Goal: Navigation & Orientation: Find specific page/section

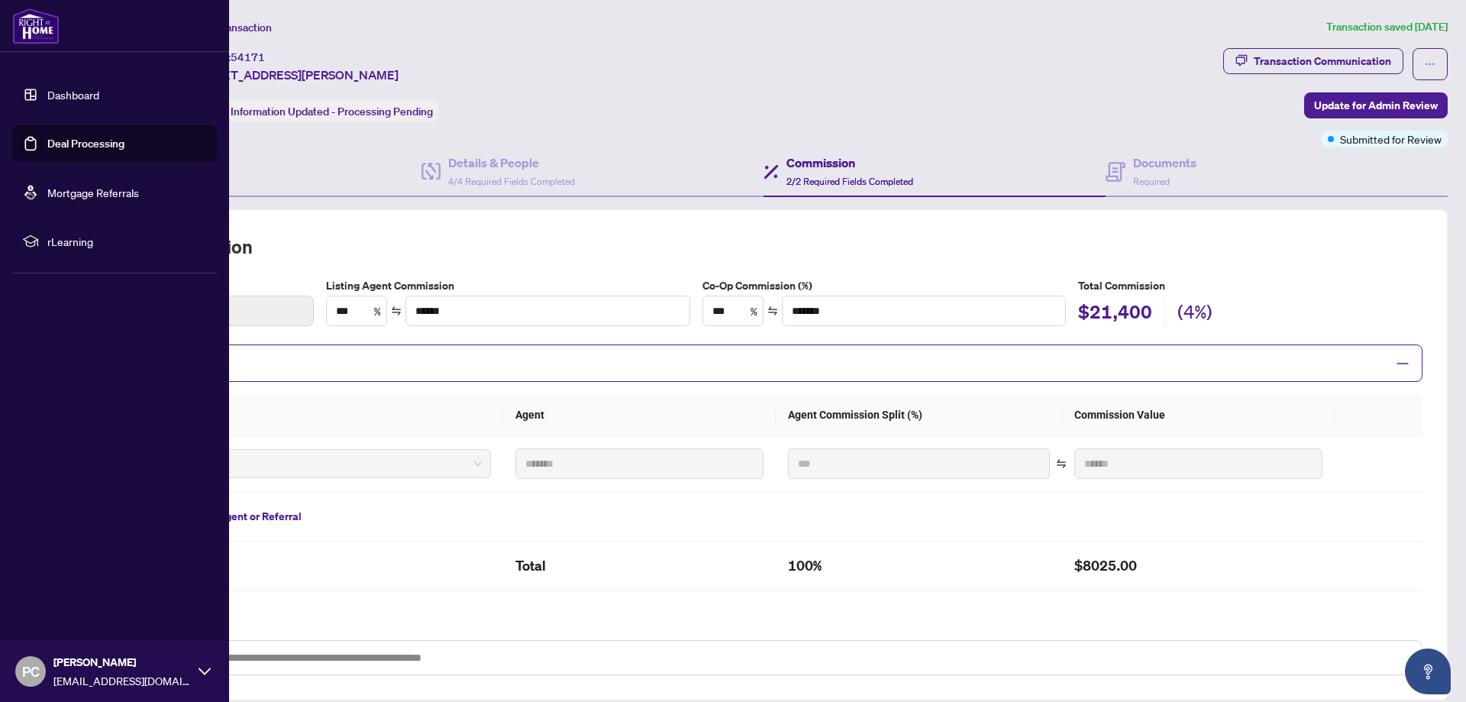
click at [47, 94] on link "Dashboard" at bounding box center [73, 95] width 52 height 14
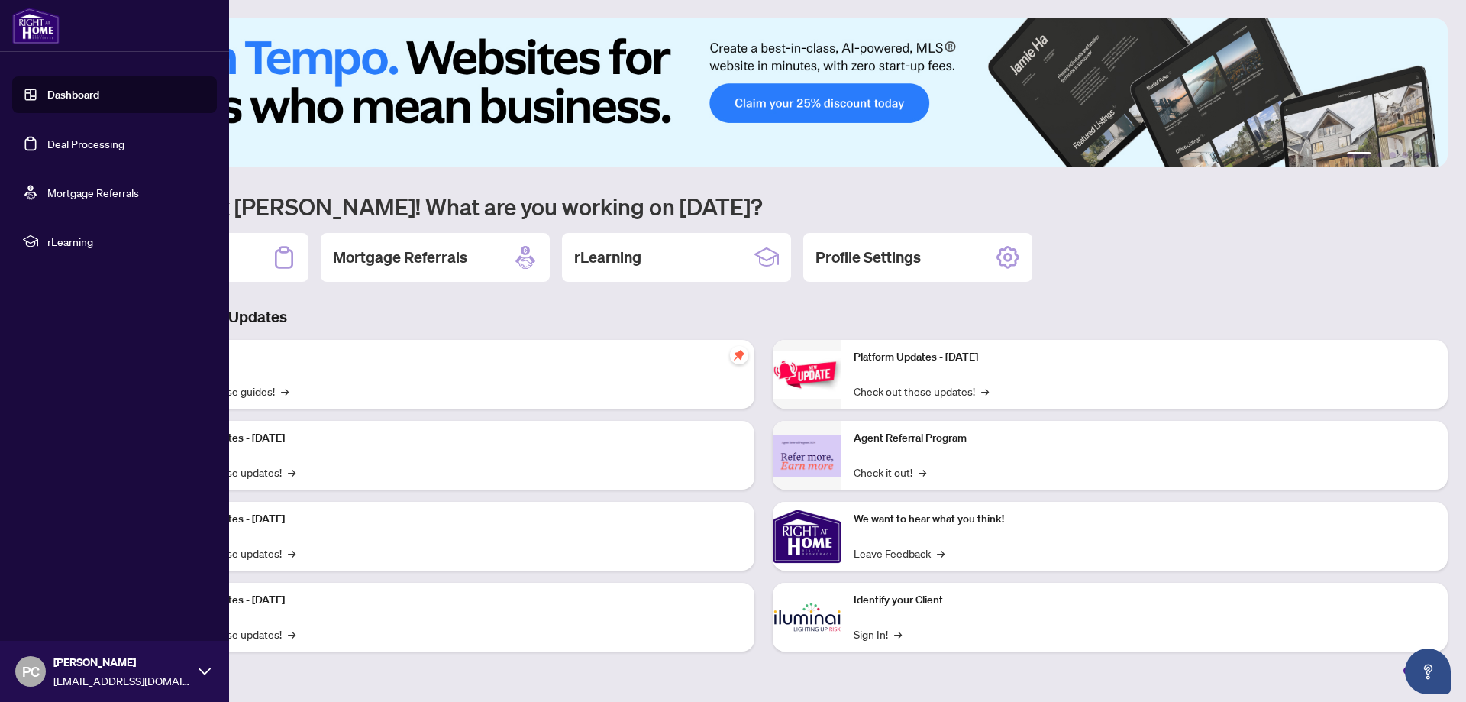
click at [85, 149] on link "Deal Processing" at bounding box center [85, 144] width 77 height 14
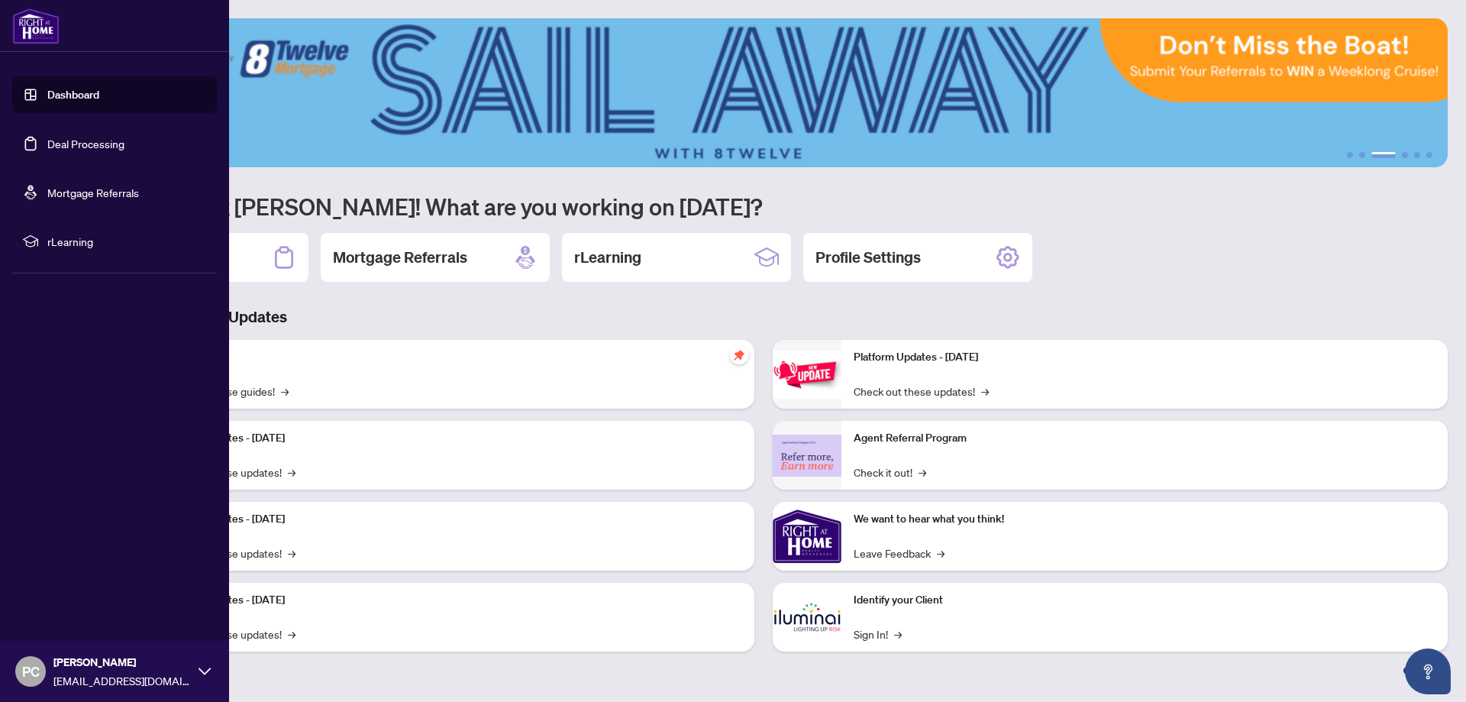
click at [47, 149] on link "Deal Processing" at bounding box center [85, 144] width 77 height 14
